Goal: Task Accomplishment & Management: Manage account settings

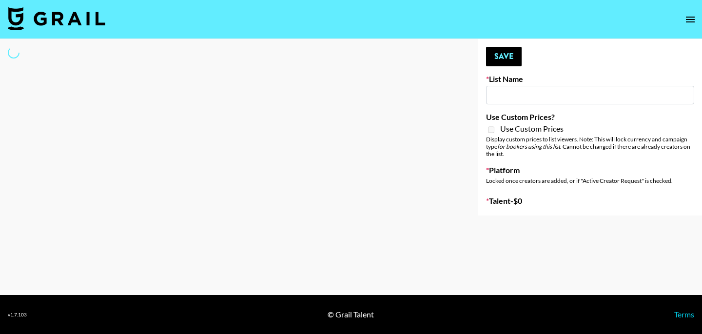
click at [451, 216] on main "Your changes have been saved! Save List Name Use Custom Prices? Use Custom Pric…" at bounding box center [351, 167] width 702 height 256
type input "Ladder ([DATE]) IG"
checkbox input "true"
select select "Song"
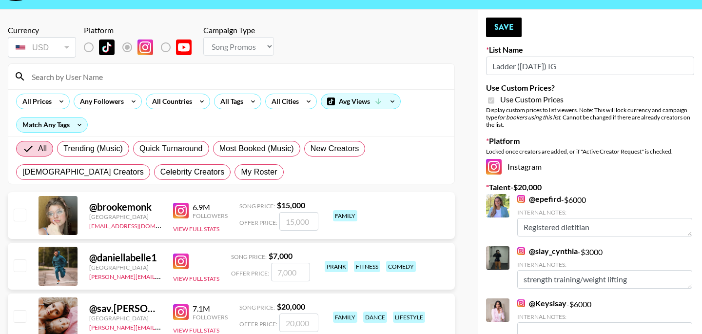
scroll to position [41, 0]
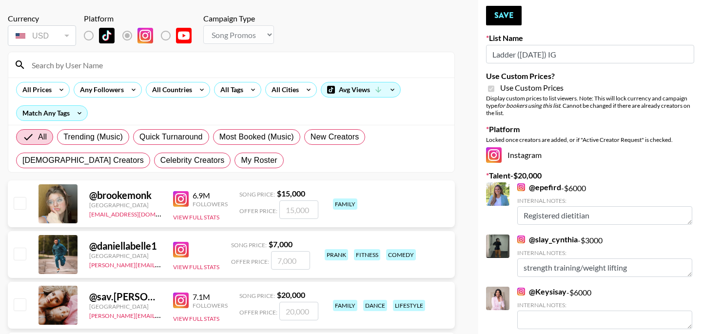
click at [95, 69] on input at bounding box center [237, 65] width 423 height 16
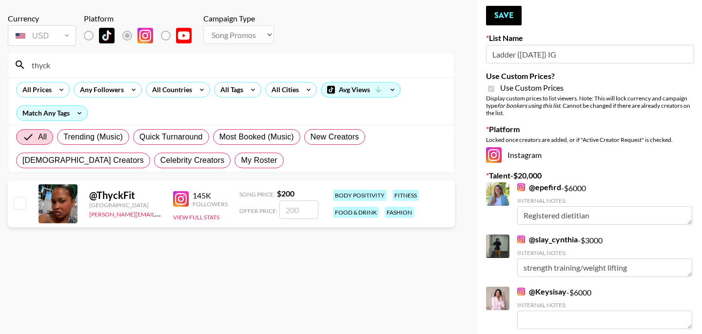
type input "thyck"
click at [305, 210] on input "number" at bounding box center [298, 209] width 39 height 19
checkbox input "true"
type input "4000"
click at [367, 276] on div "Currency USD USD ​ Platform Campaign Type Choose Type... Song Promos Brand Prom…" at bounding box center [231, 224] width 463 height 453
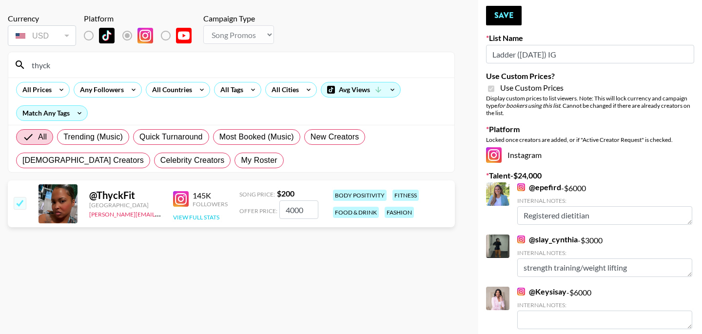
click at [189, 218] on button "View Full Stats" at bounding box center [196, 217] width 46 height 7
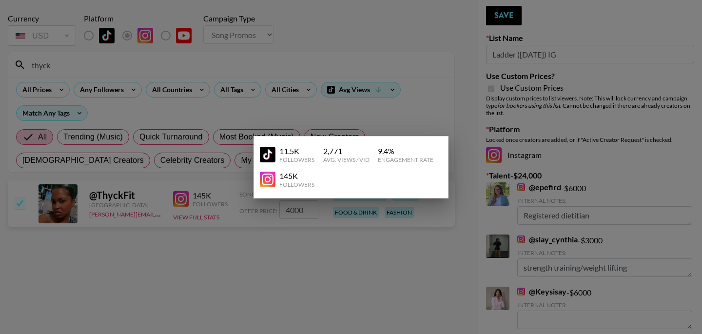
click at [306, 231] on div at bounding box center [351, 167] width 702 height 334
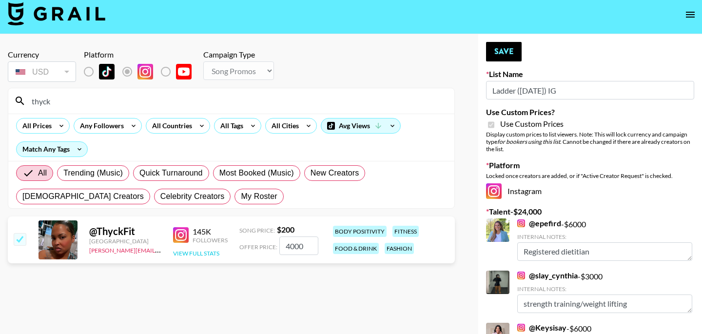
scroll to position [0, 0]
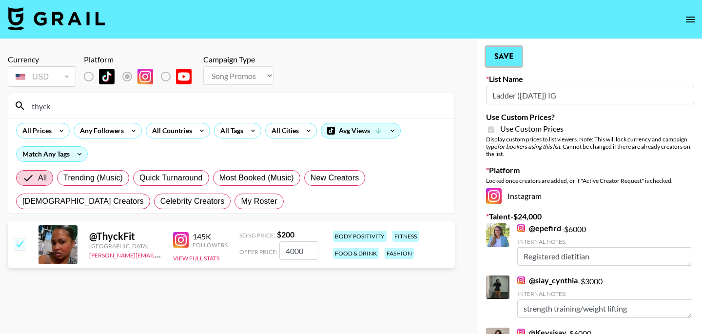
click at [503, 56] on button "Save" at bounding box center [504, 57] width 36 height 20
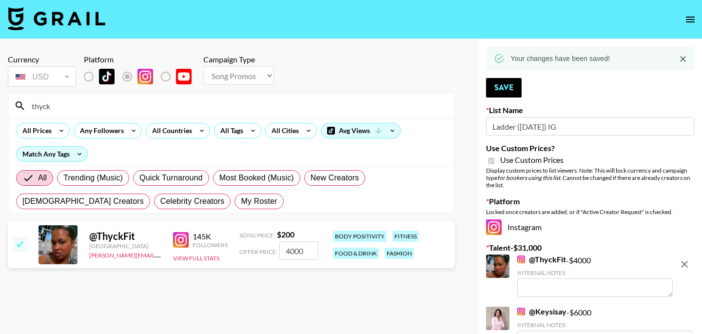
type textarea "Works out"
type textarea "Lifestyle mom, works out"
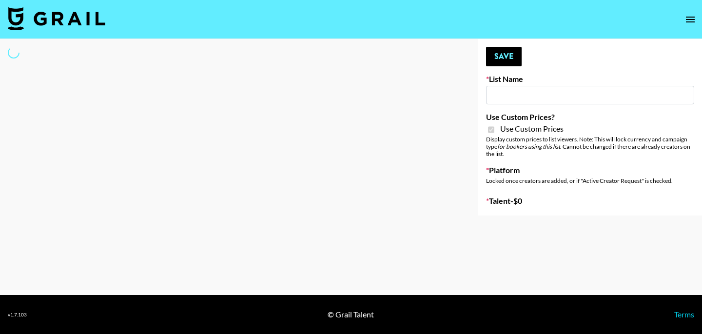
type input "Ladder ([DATE])"
checkbox input "true"
select select "Brand"
